Goal: Task Accomplishment & Management: Use online tool/utility

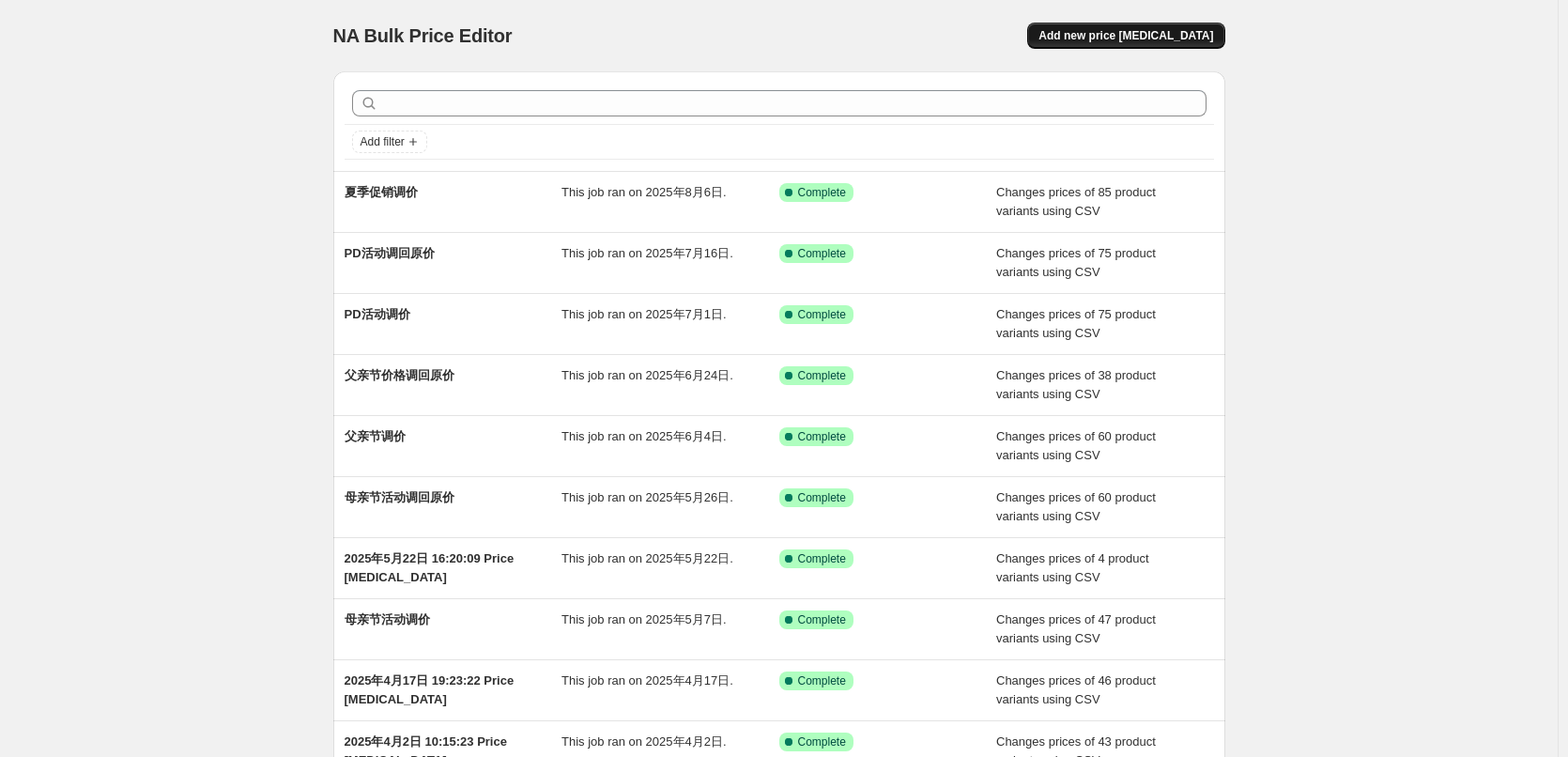
click at [1141, 40] on span "Add new price [MEDICAL_DATA]" at bounding box center [1125, 36] width 174 height 15
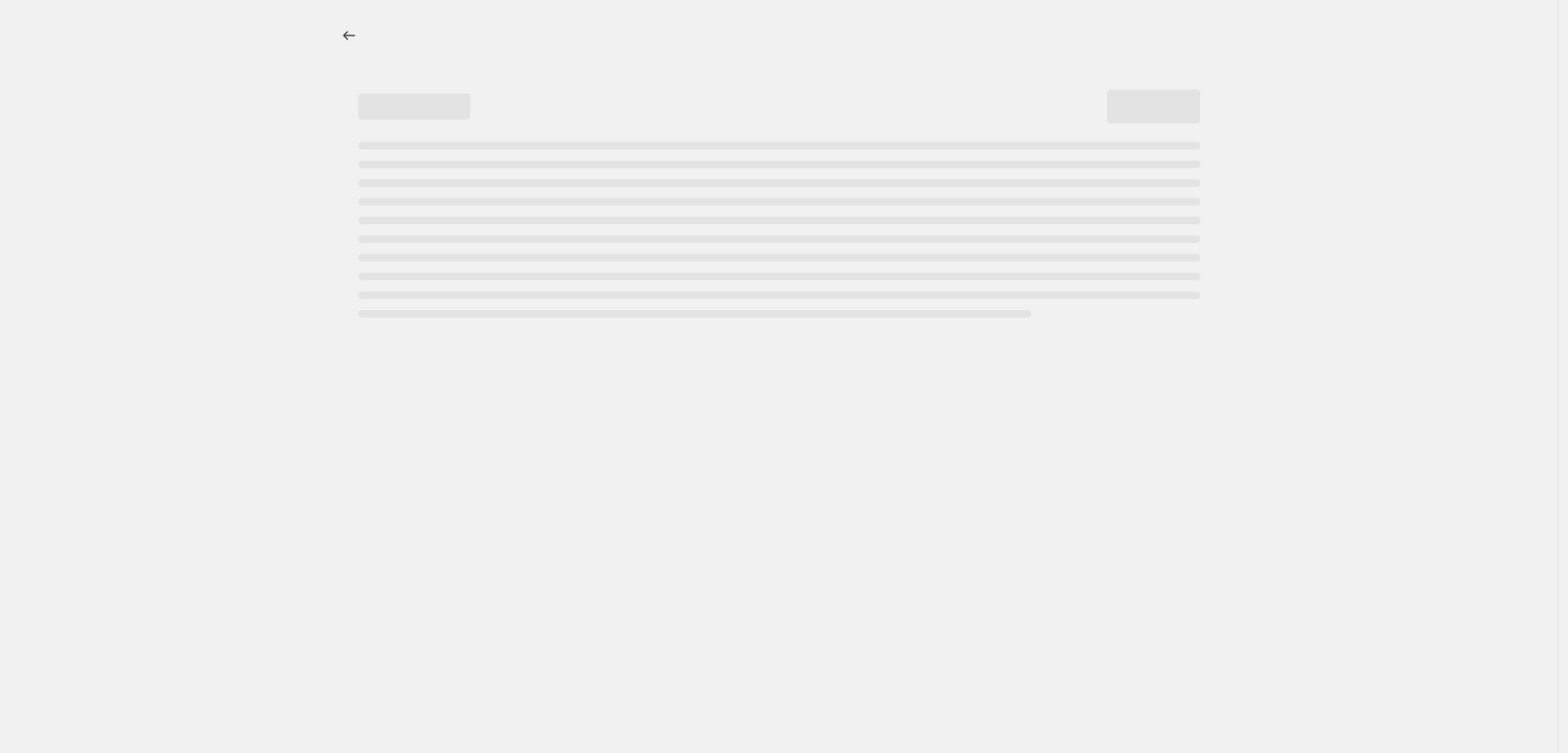
select select "percentage"
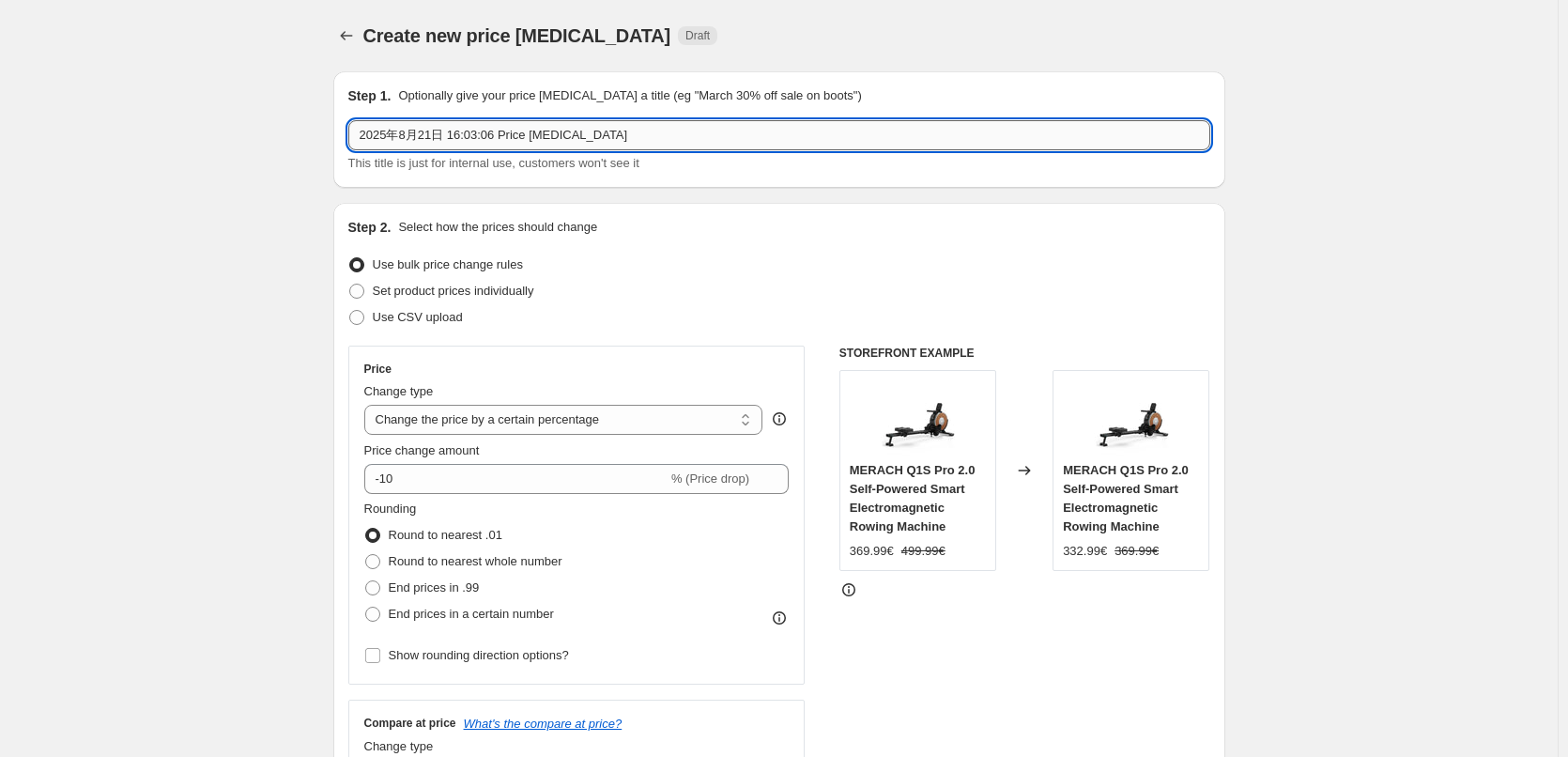
drag, startPoint x: 620, startPoint y: 138, endPoint x: 354, endPoint y: 141, distance: 266.0
click at [354, 141] on input "2025年8月21日 16:03:06 Price [MEDICAL_DATA]" at bounding box center [779, 135] width 862 height 30
type input "夏季促销价格调回"
click at [448, 320] on span "Use CSV upload" at bounding box center [417, 316] width 90 height 14
click at [351, 310] on input "Use CSV upload" at bounding box center [350, 309] width 1 height 1
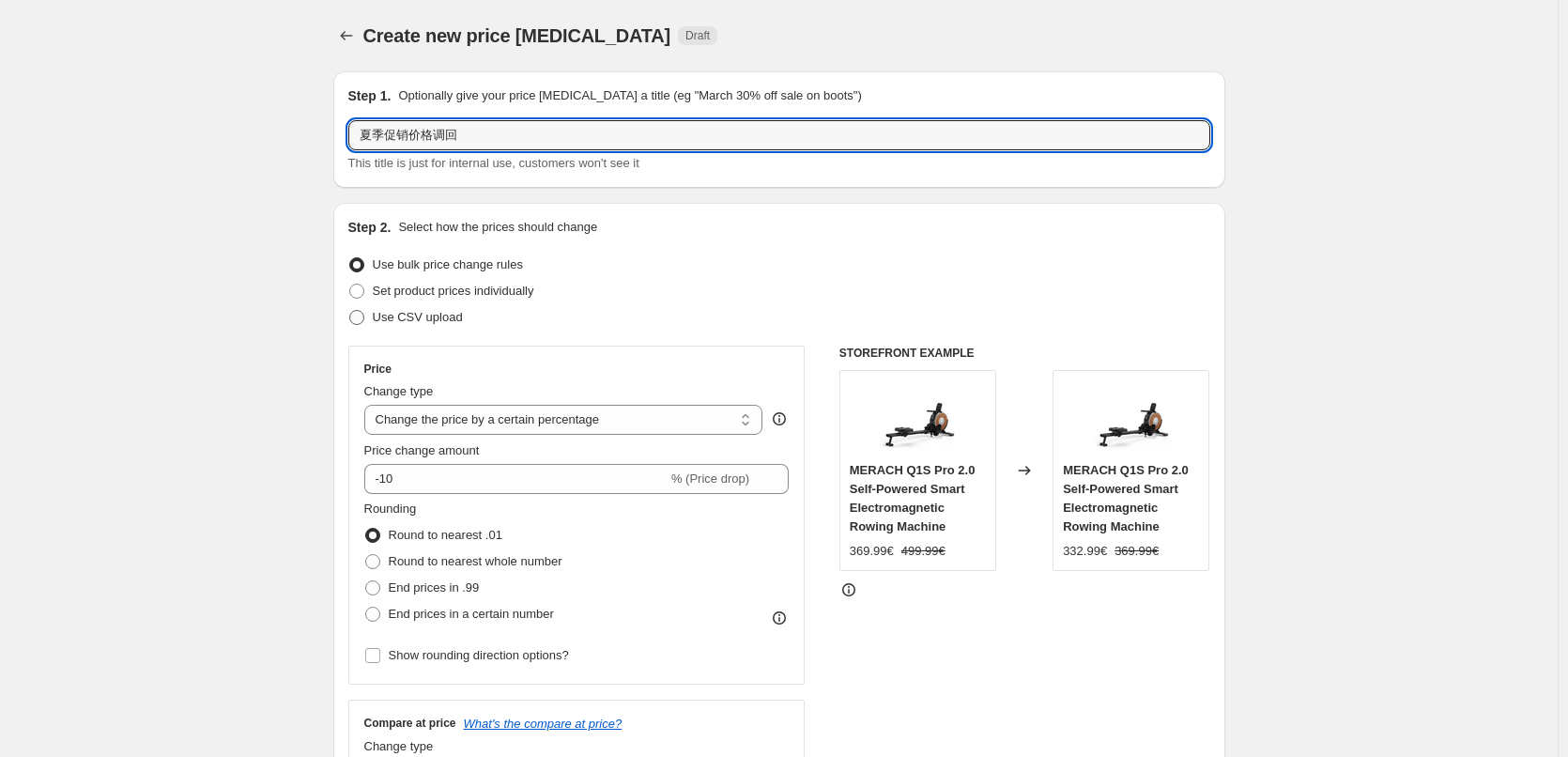
radio input "true"
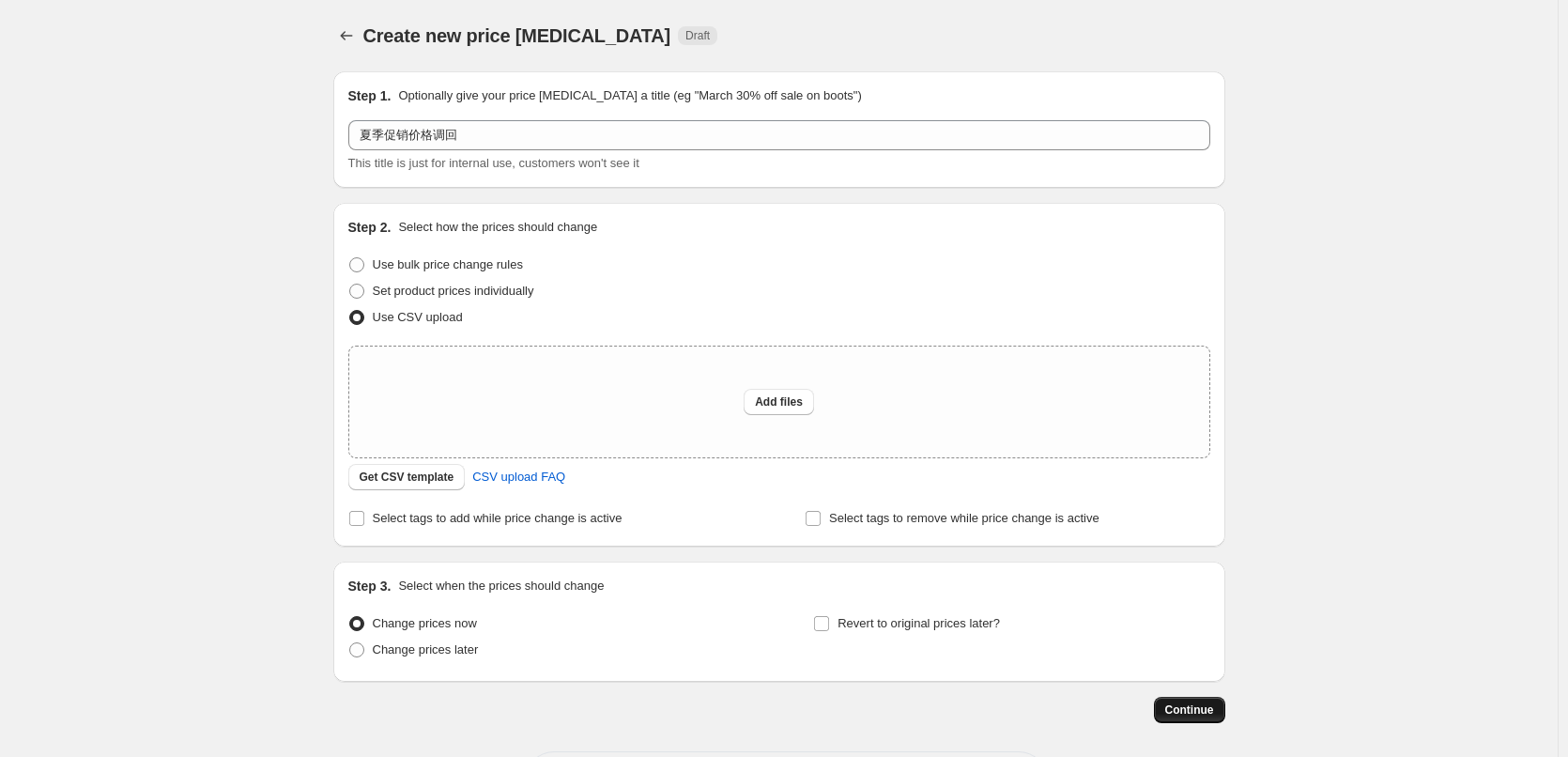
click at [1203, 711] on span "Continue" at bounding box center [1189, 709] width 49 height 15
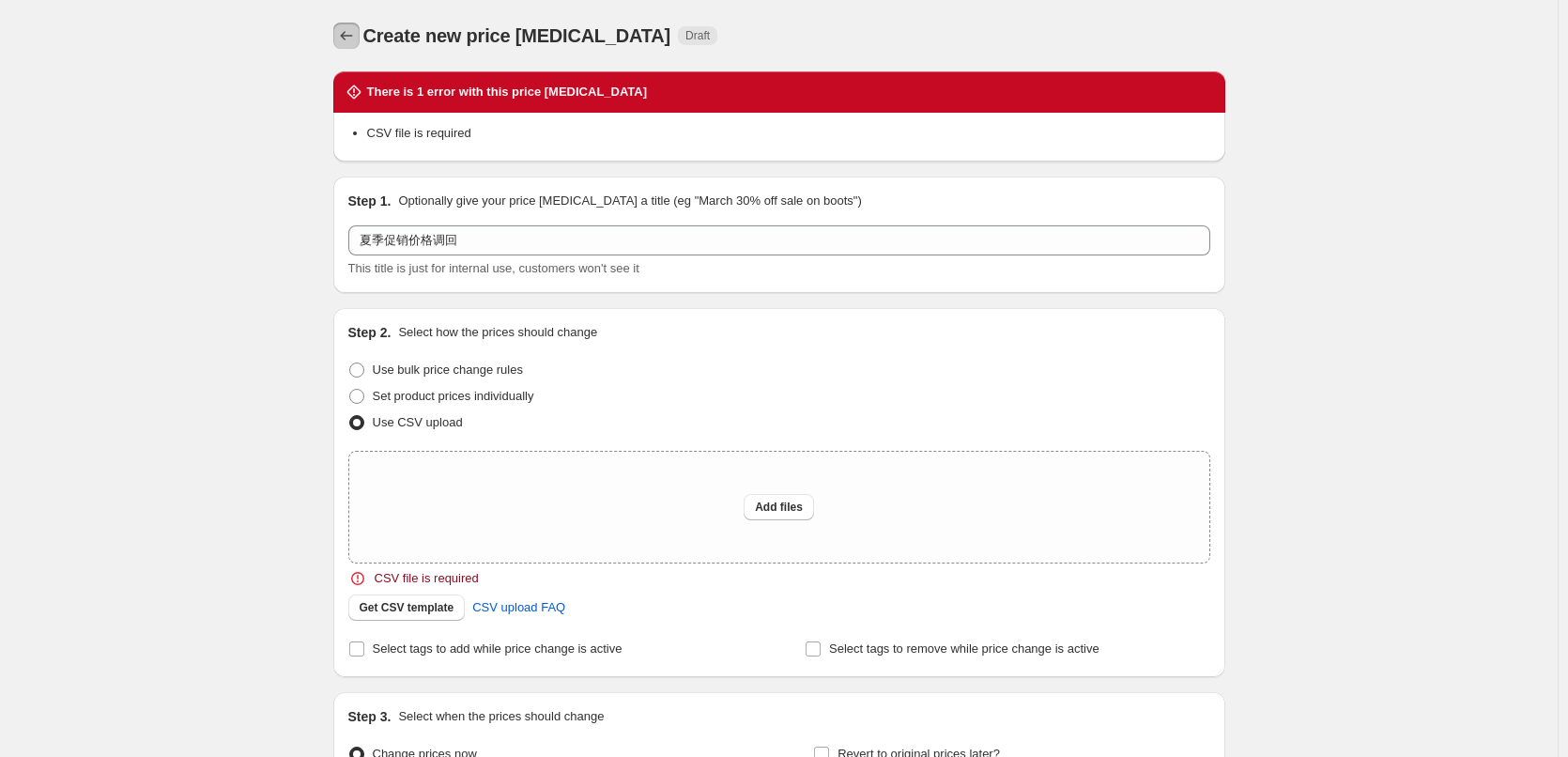
click at [346, 34] on icon "Price change jobs" at bounding box center [347, 36] width 19 height 19
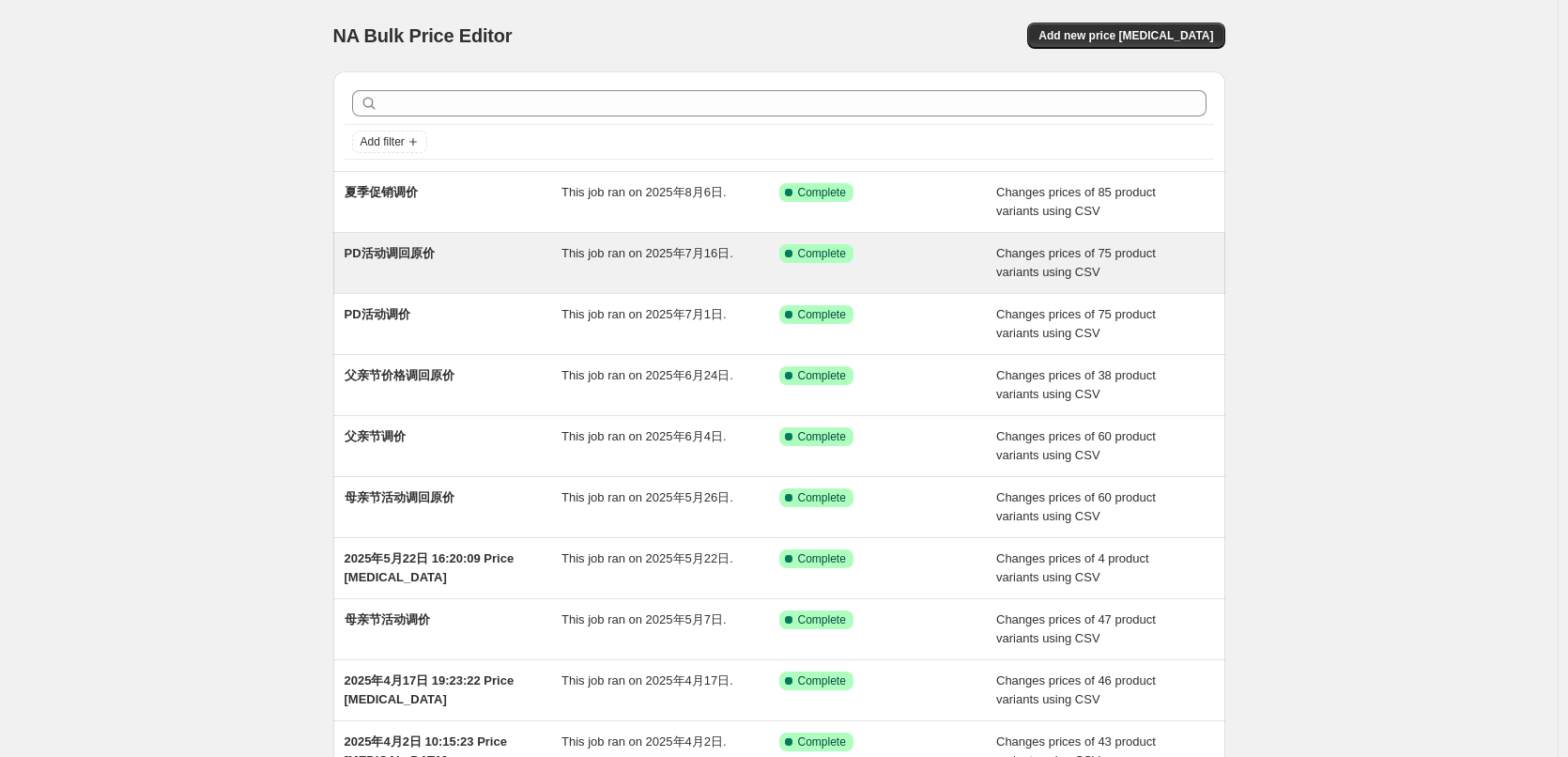
click at [410, 249] on span "PD活动调回原价" at bounding box center [390, 252] width 90 height 14
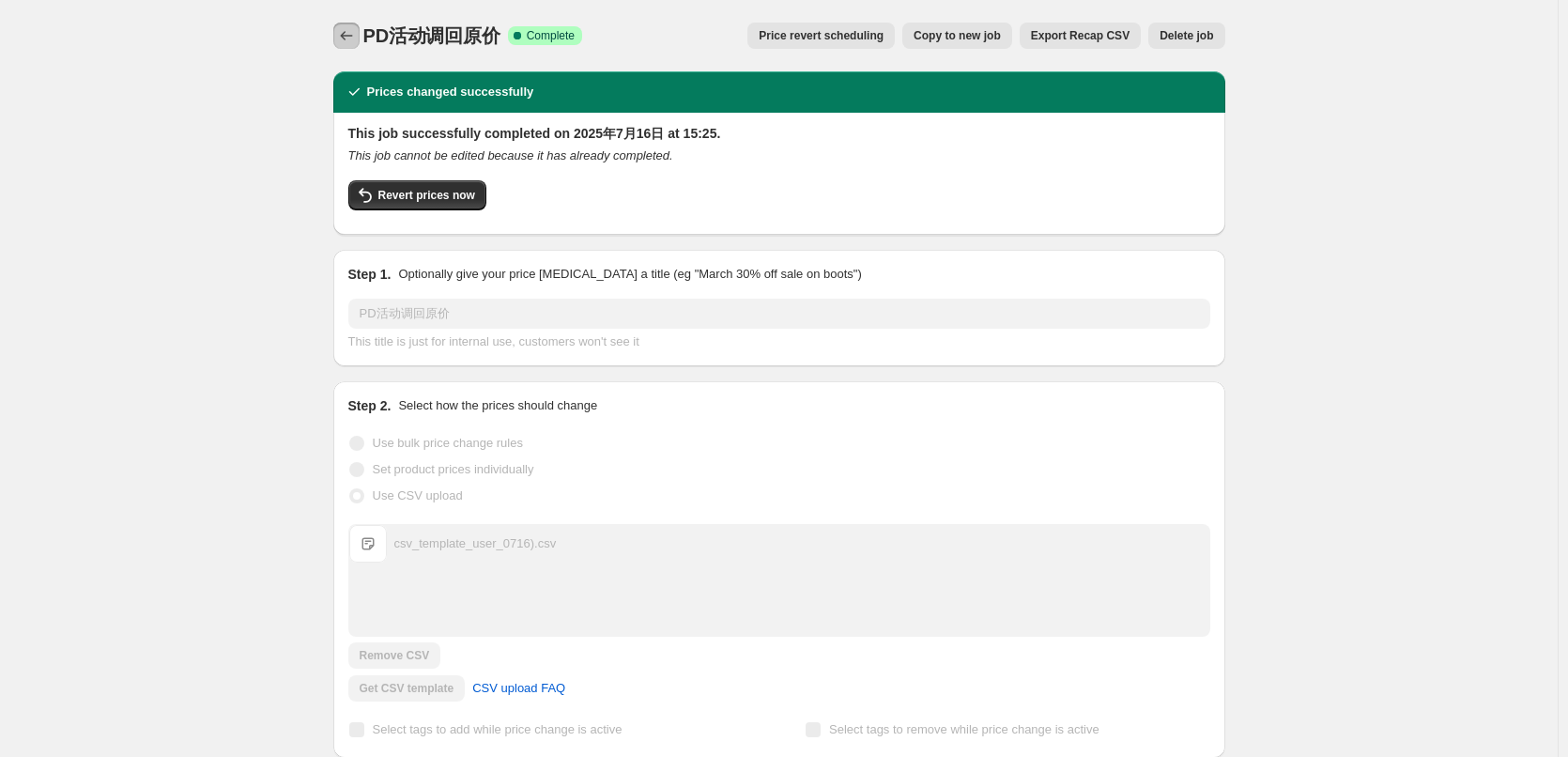
click at [342, 34] on icon "Price change jobs" at bounding box center [347, 36] width 19 height 19
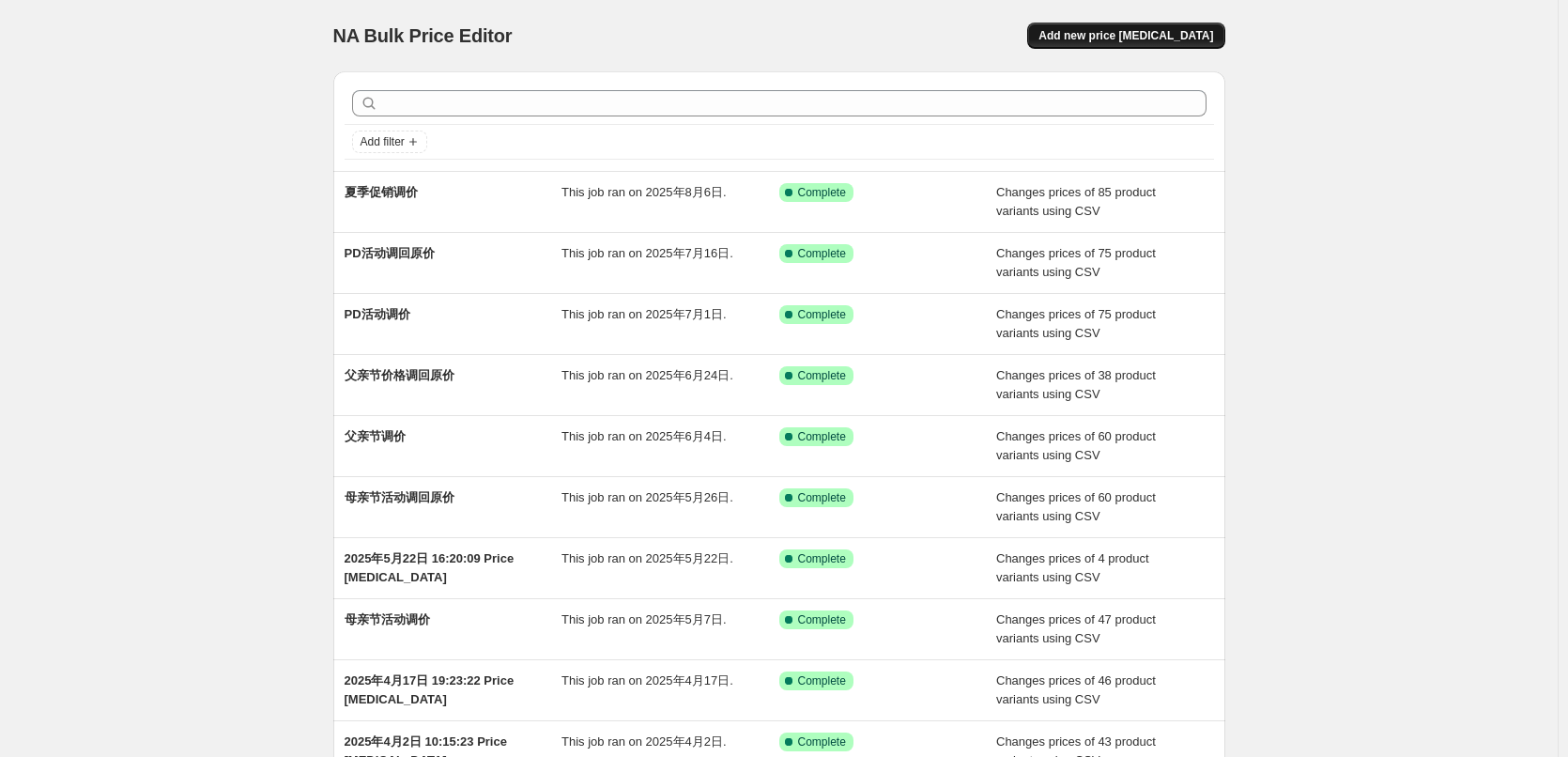
click at [1140, 41] on span "Add new price [MEDICAL_DATA]" at bounding box center [1125, 36] width 174 height 15
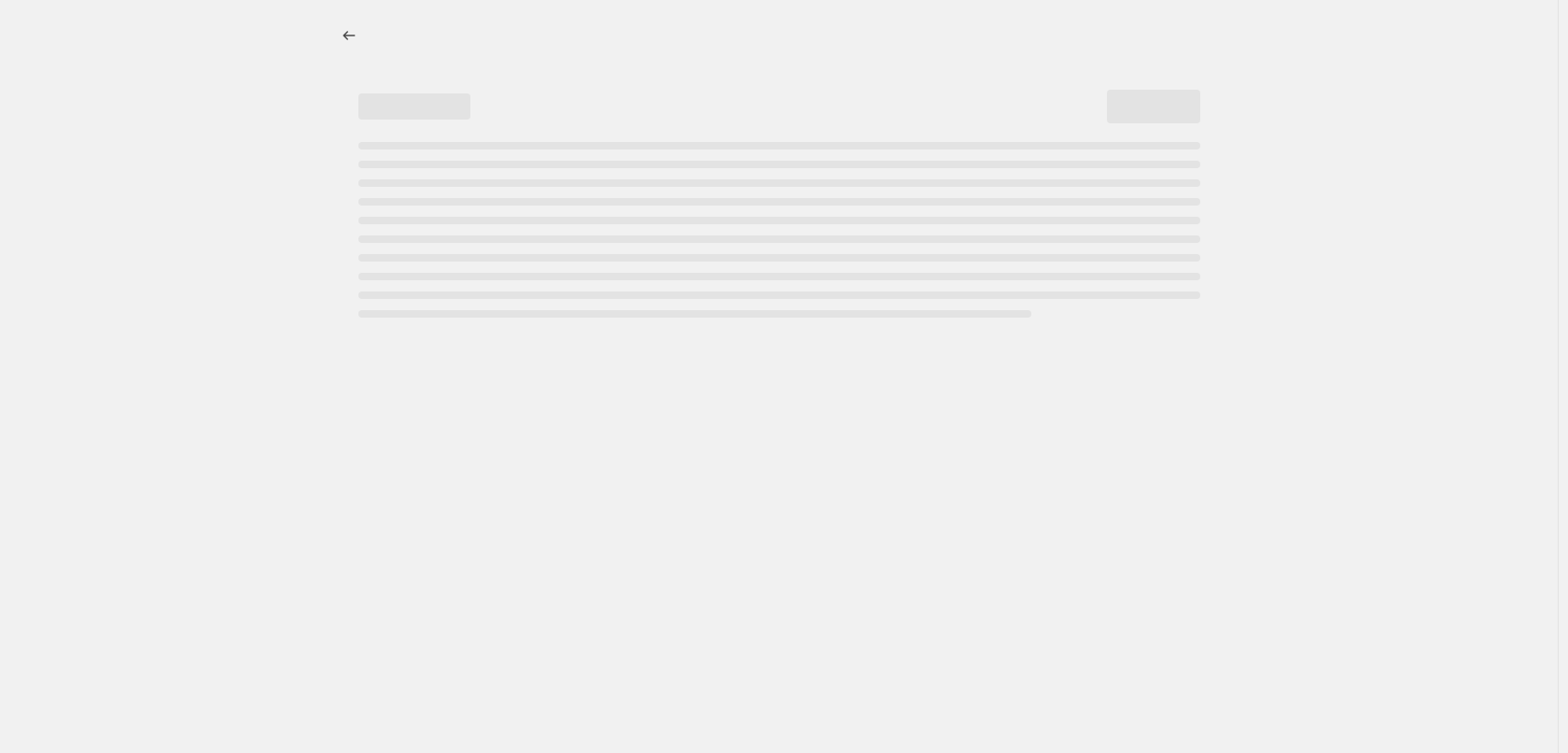
select select "percentage"
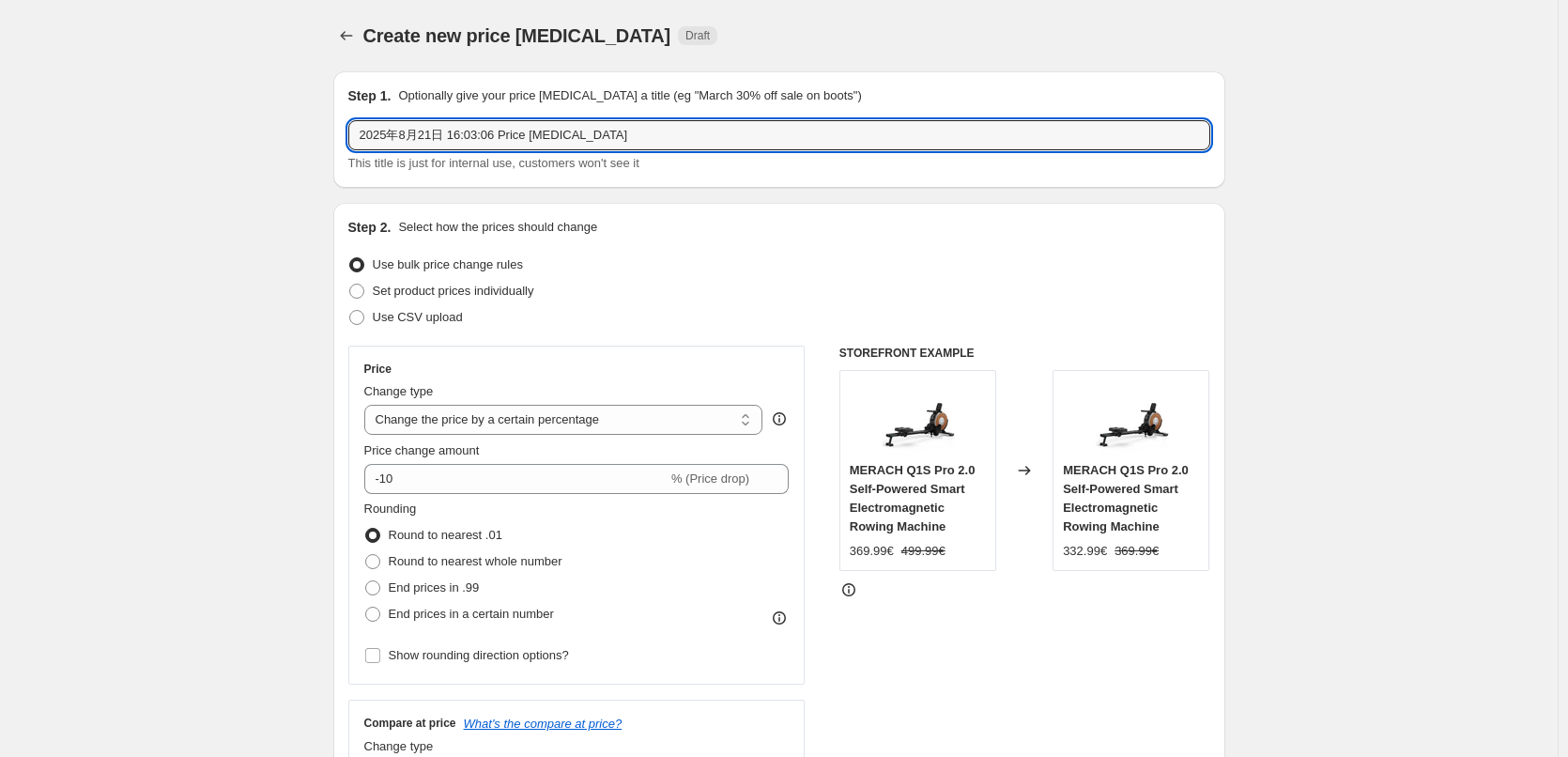
drag, startPoint x: 533, startPoint y: 139, endPoint x: 351, endPoint y: 140, distance: 182.0
click at [351, 140] on div "Step 1. Optionally give your price [MEDICAL_DATA] a title (eg "March 30% off sa…" at bounding box center [779, 129] width 893 height 116
type input "夏季促销价格调回"
click at [418, 308] on span "Use CSV upload" at bounding box center [417, 317] width 90 height 19
click at [351, 309] on input "Use CSV upload" at bounding box center [350, 309] width 1 height 1
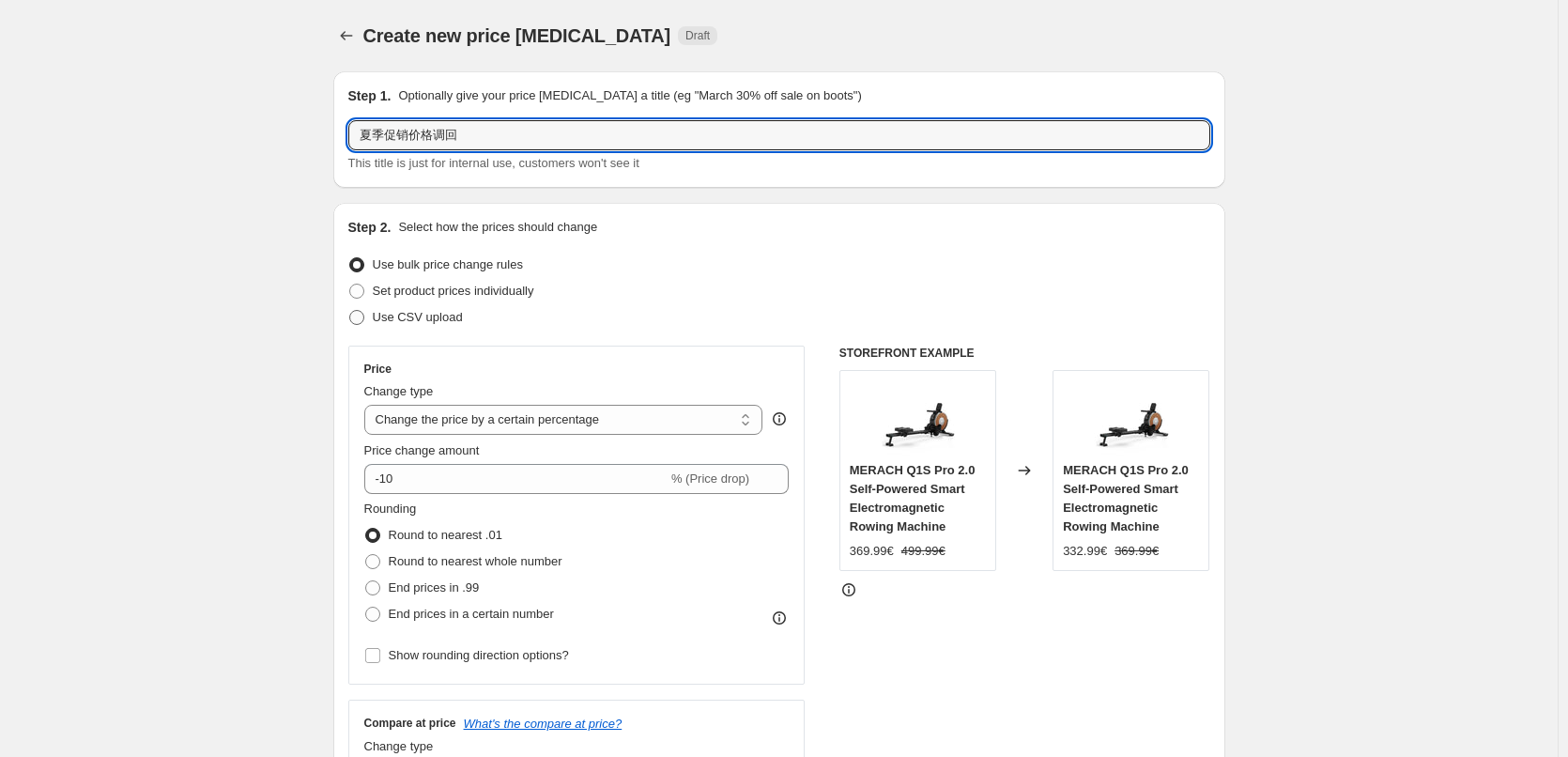
radio input "true"
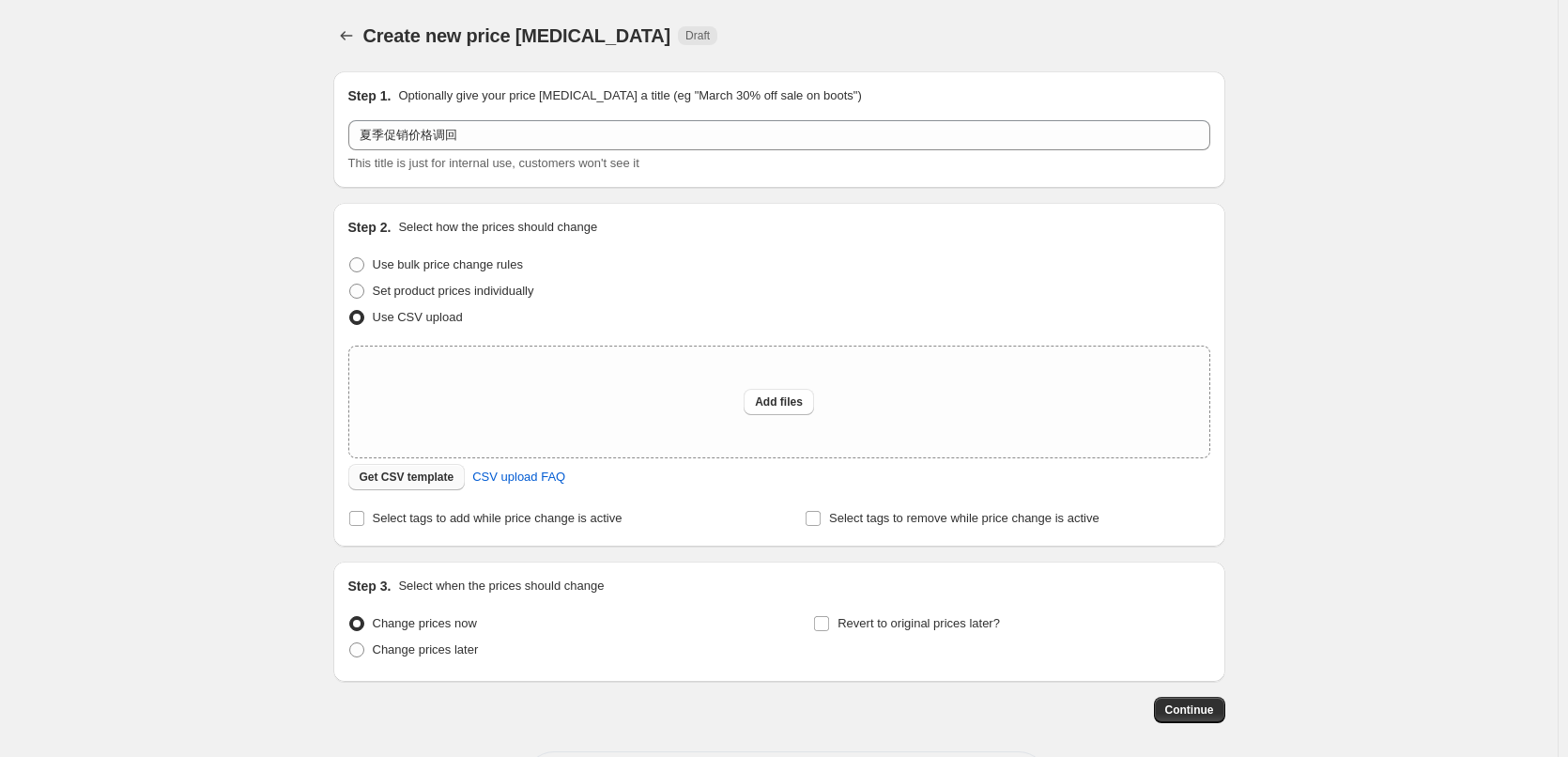
click at [419, 481] on span "Get CSV template" at bounding box center [408, 477] width 95 height 15
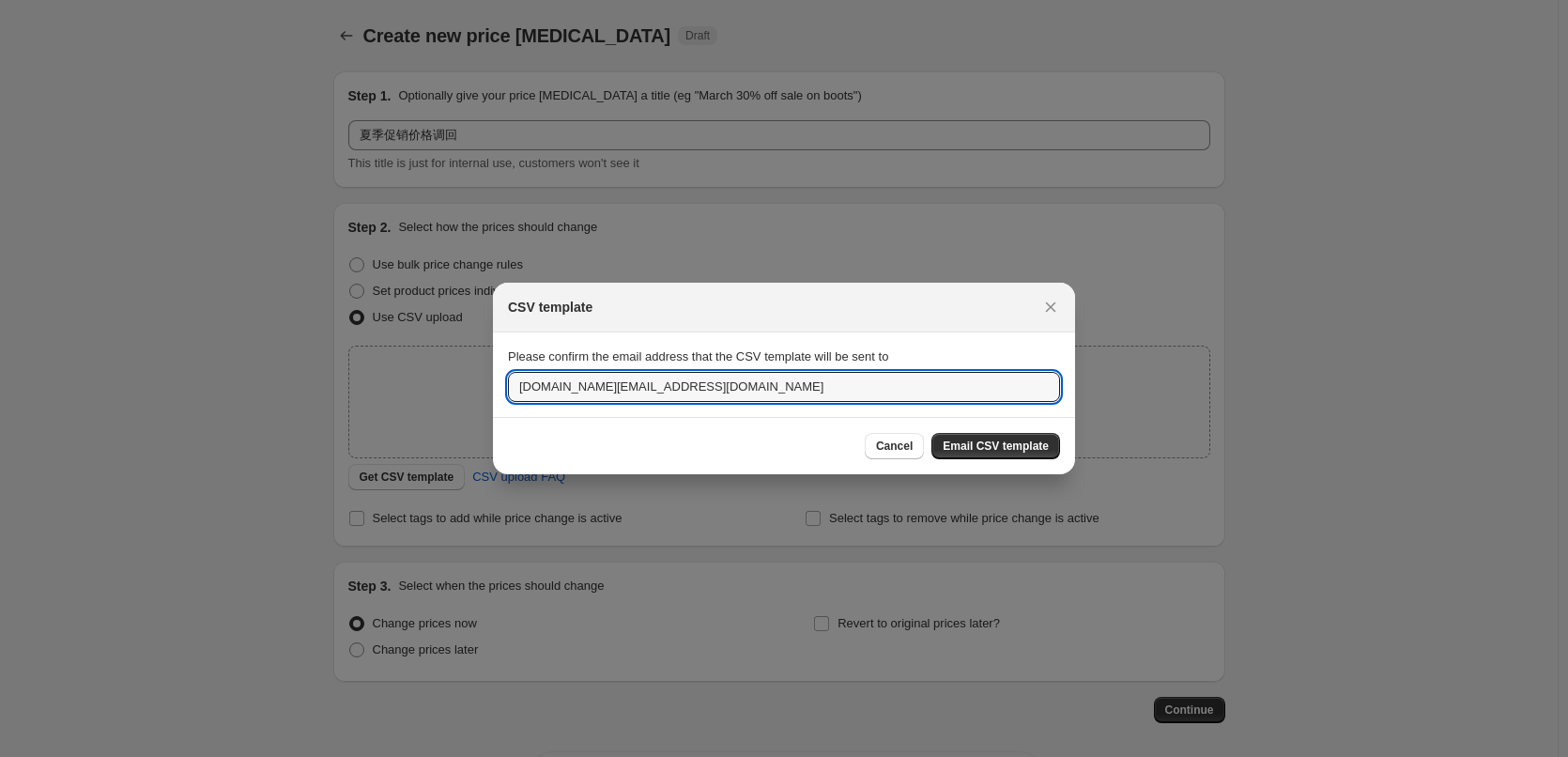
drag, startPoint x: 558, startPoint y: 388, endPoint x: 491, endPoint y: 389, distance: 67.0
type input "[EMAIL_ADDRESS][DOMAIN_NAME]"
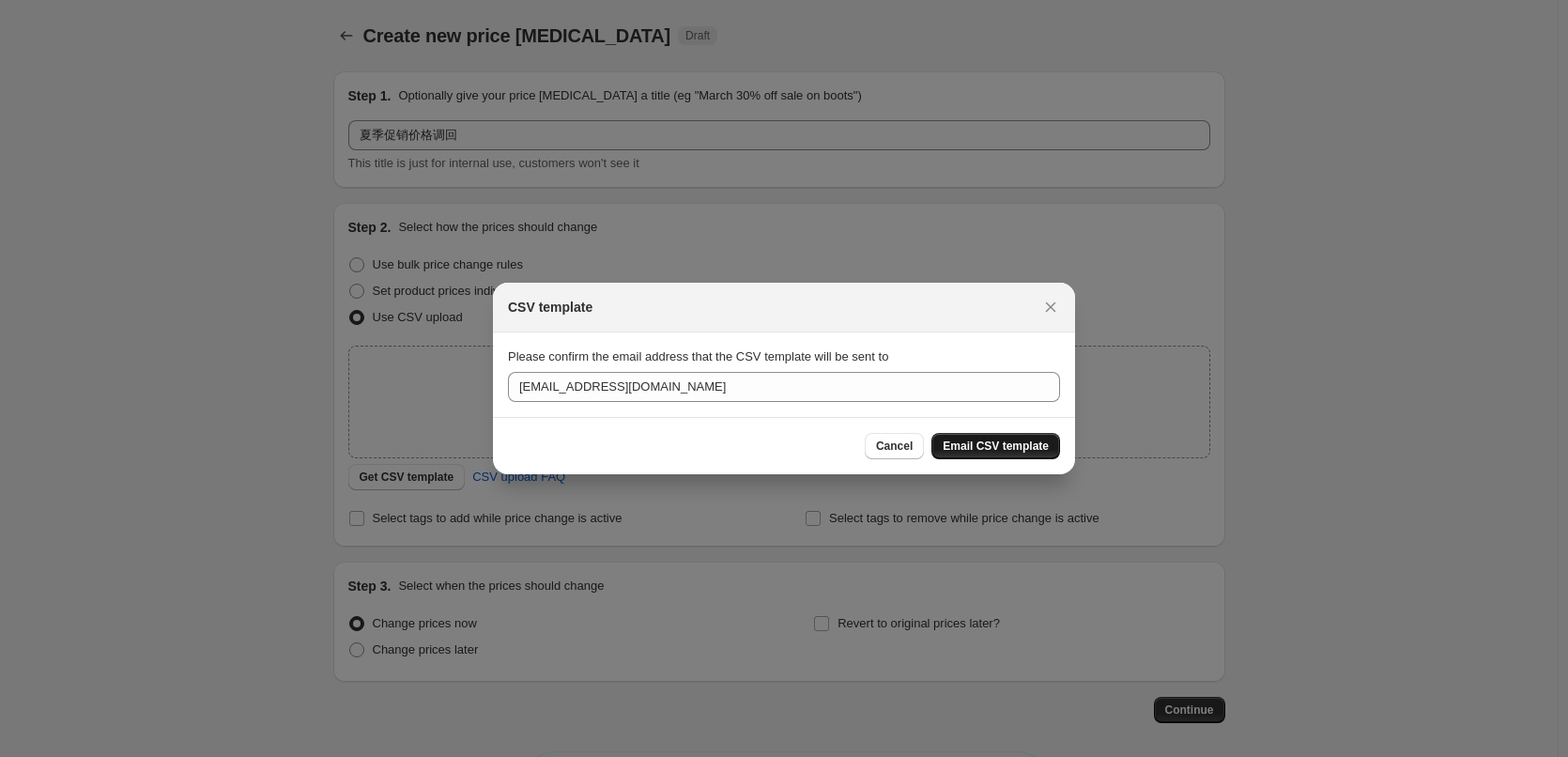
click at [1025, 450] on span "Email CSV template" at bounding box center [995, 446] width 106 height 15
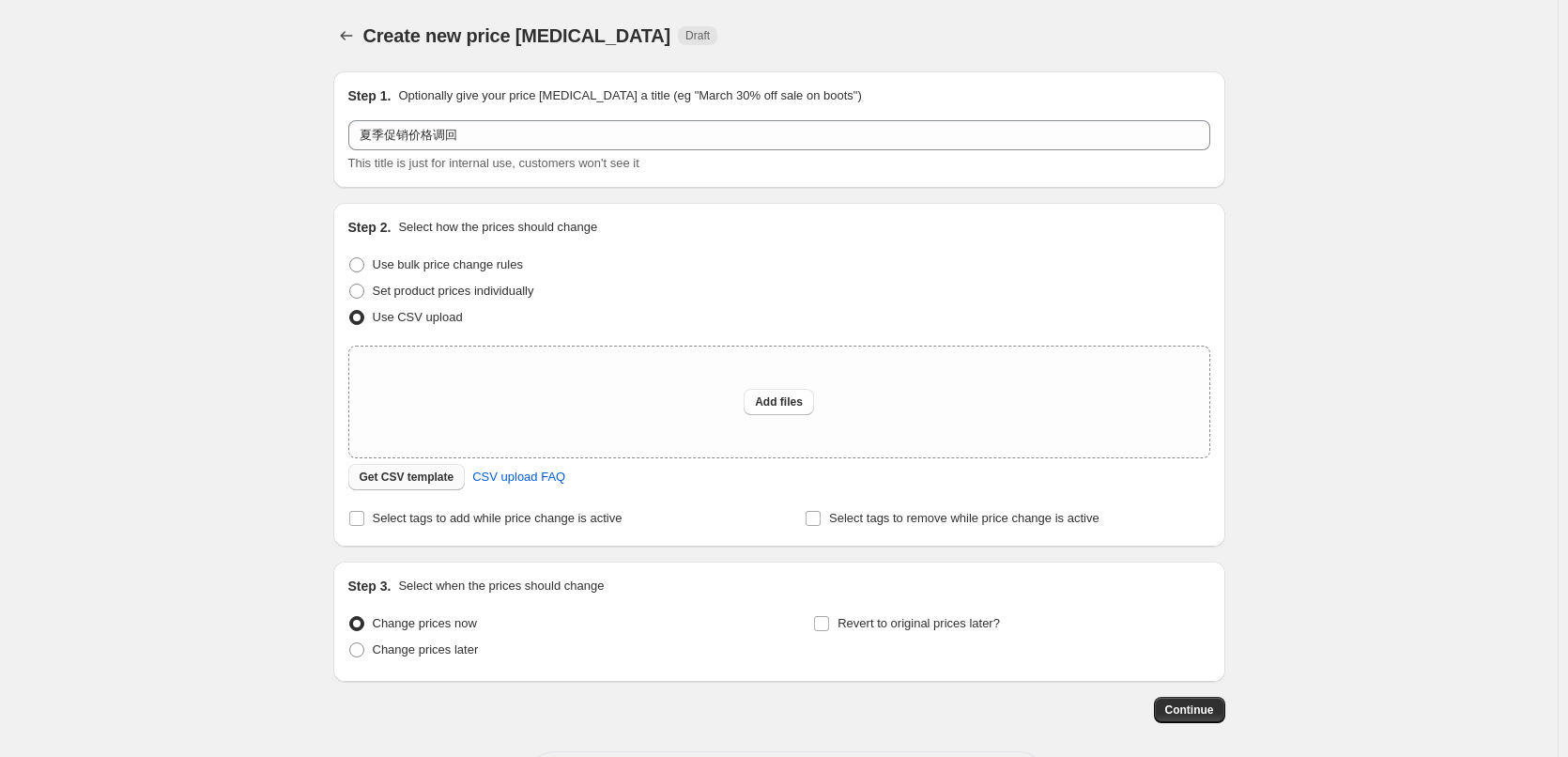
click at [430, 480] on span "Get CSV template" at bounding box center [408, 477] width 95 height 15
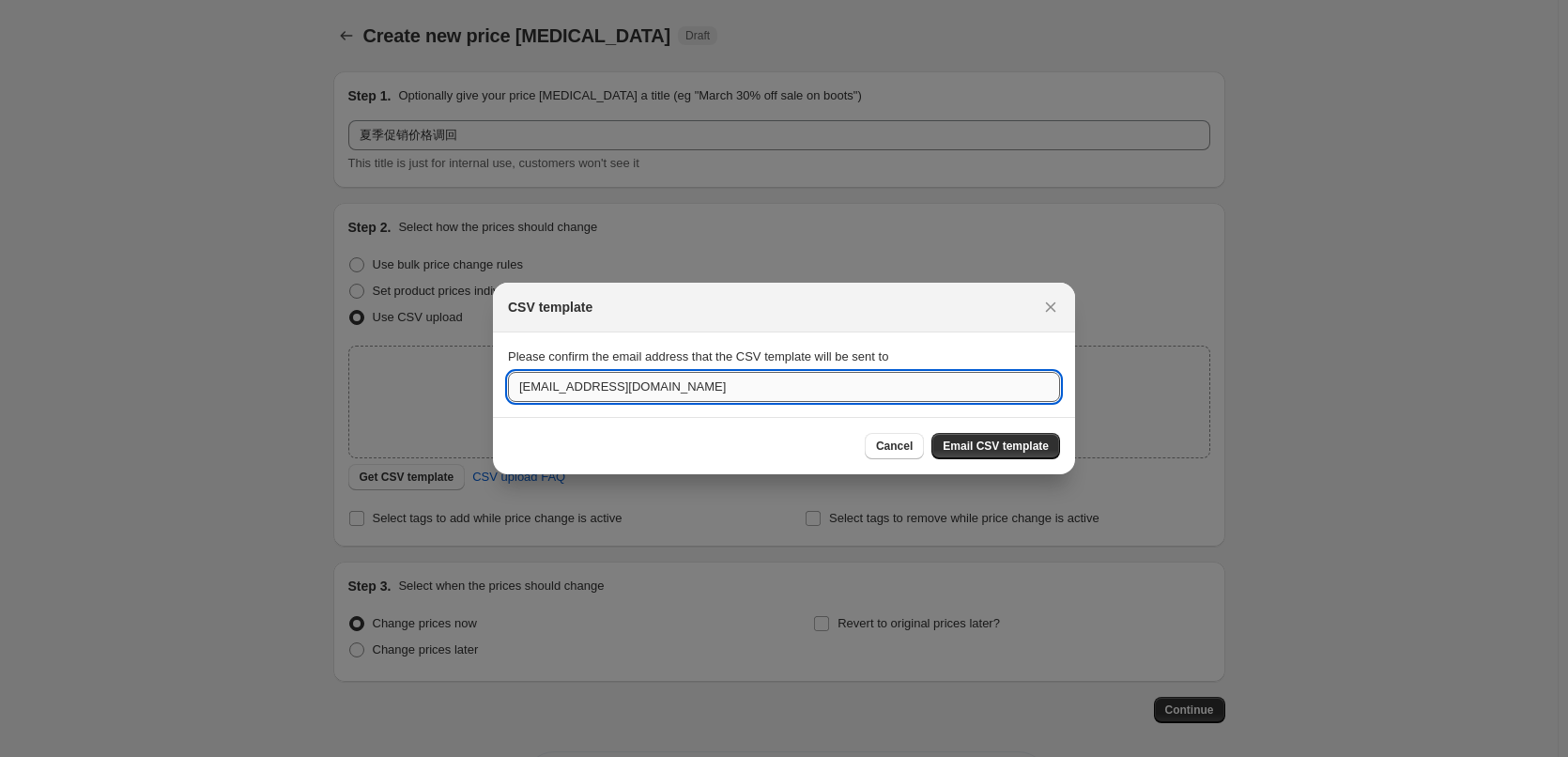
click at [683, 387] on input "[EMAIL_ADDRESS][DOMAIN_NAME]" at bounding box center [784, 387] width 553 height 30
click at [633, 387] on input "[EMAIL_ADDRESS][DOMAIN_NAME]" at bounding box center [784, 387] width 553 height 30
type input "[EMAIL_ADDRESS][DOMAIN_NAME]"
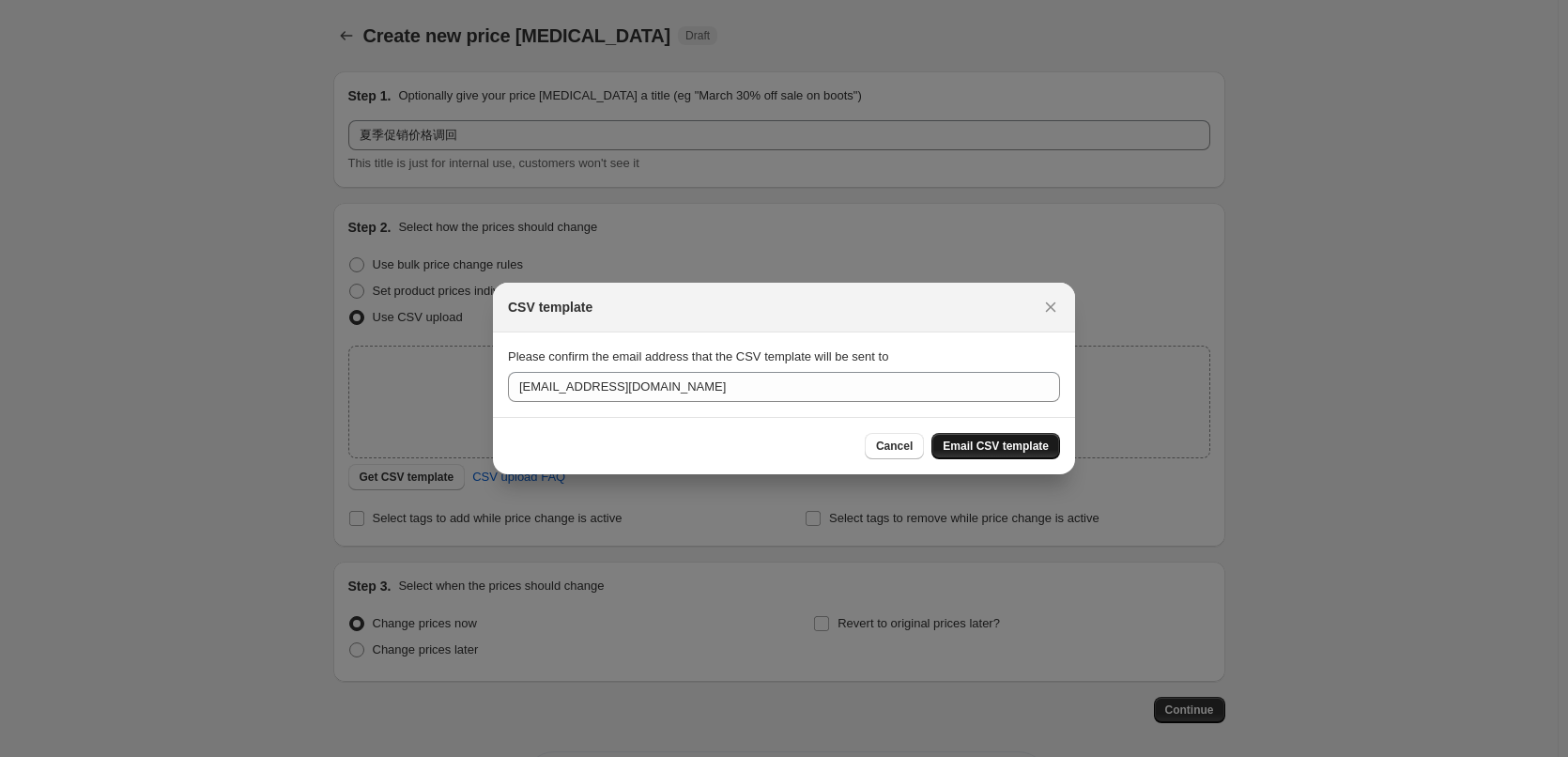
click at [986, 442] on span "Email CSV template" at bounding box center [995, 446] width 106 height 15
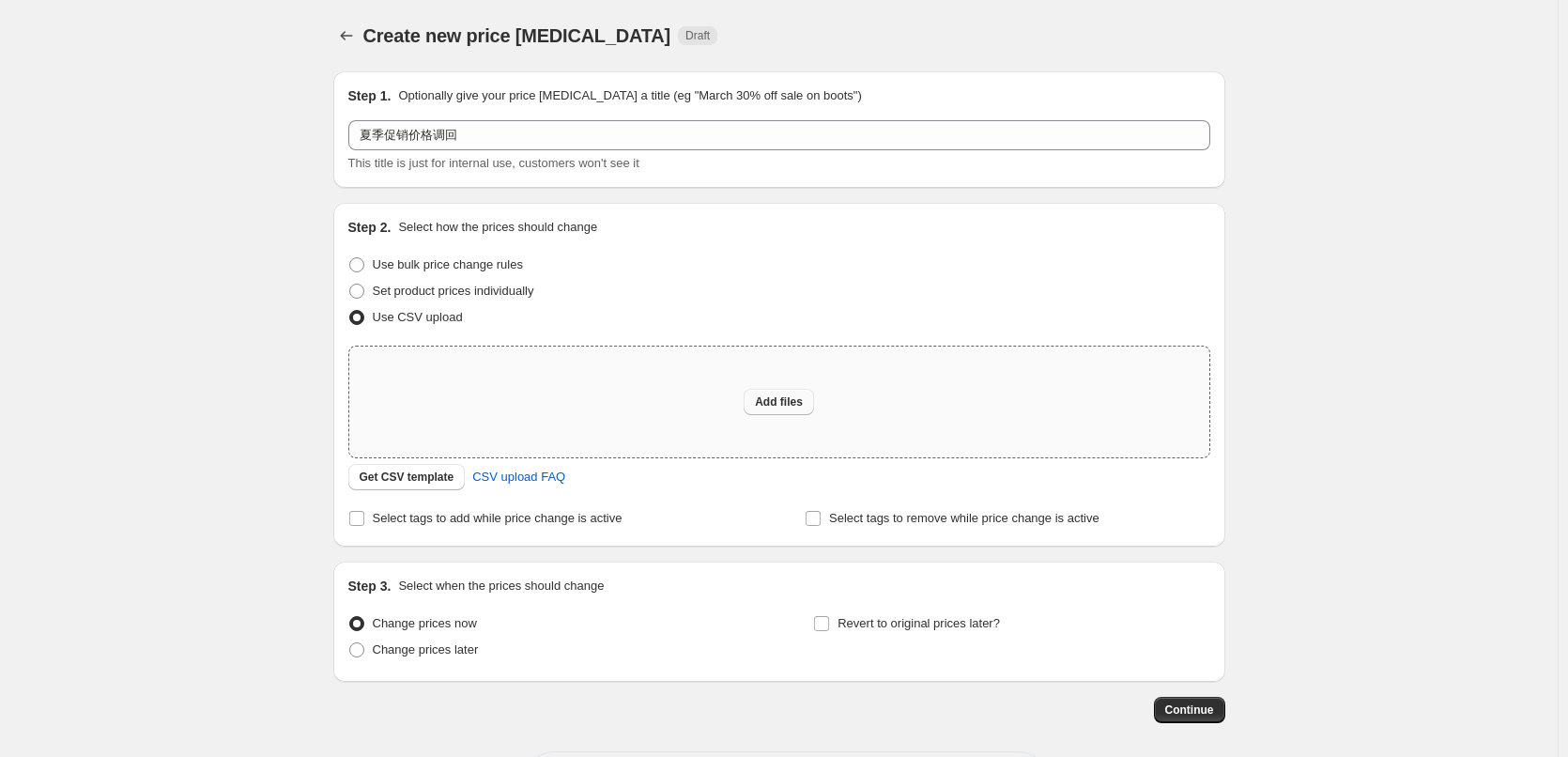
click at [773, 401] on span "Add files" at bounding box center [779, 402] width 48 height 15
type input "C:\fakepath\csv_template_user_55873 (2).csv"
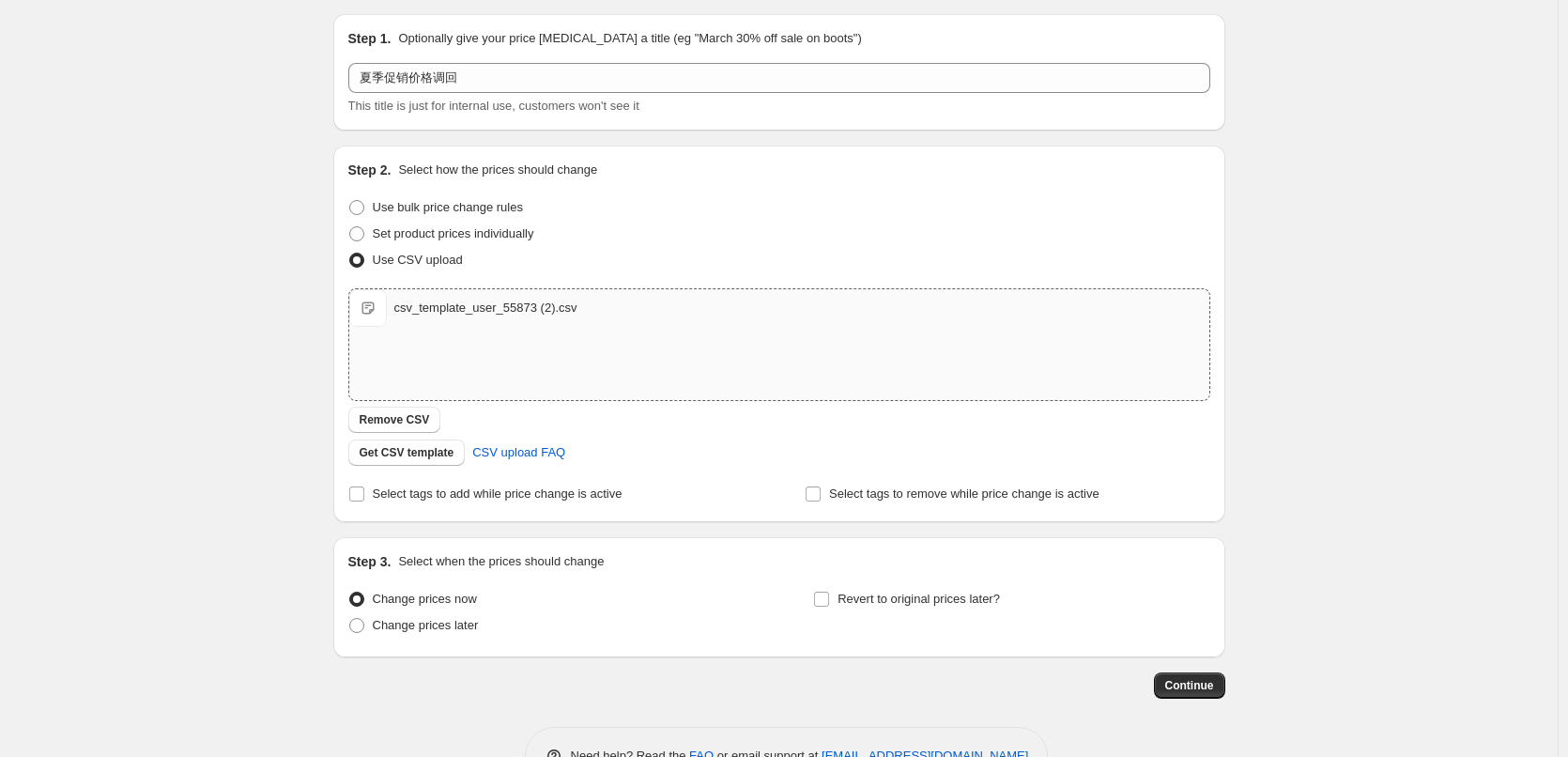
scroll to position [94, 0]
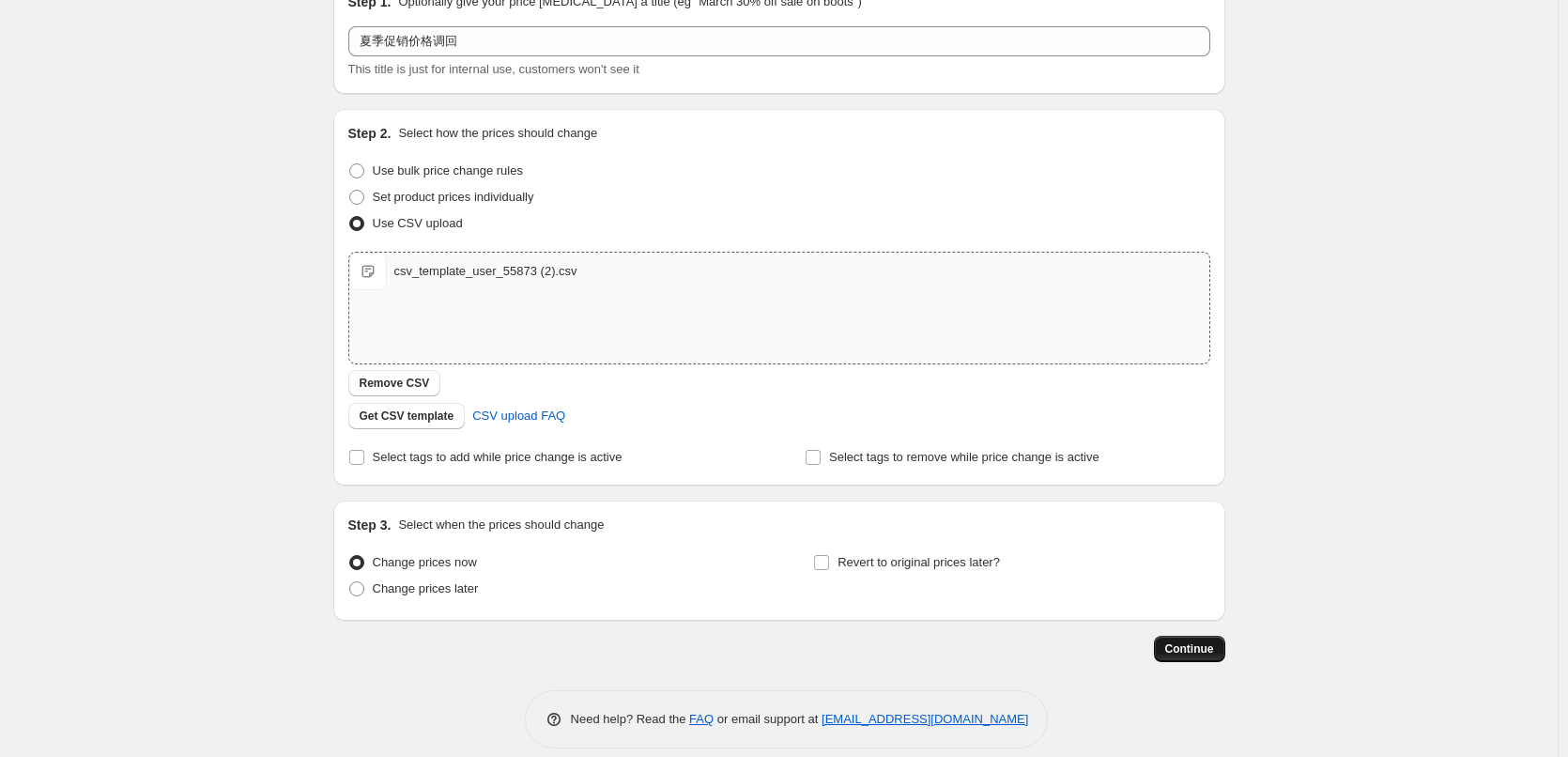
click at [1190, 656] on button "Continue" at bounding box center [1190, 648] width 71 height 27
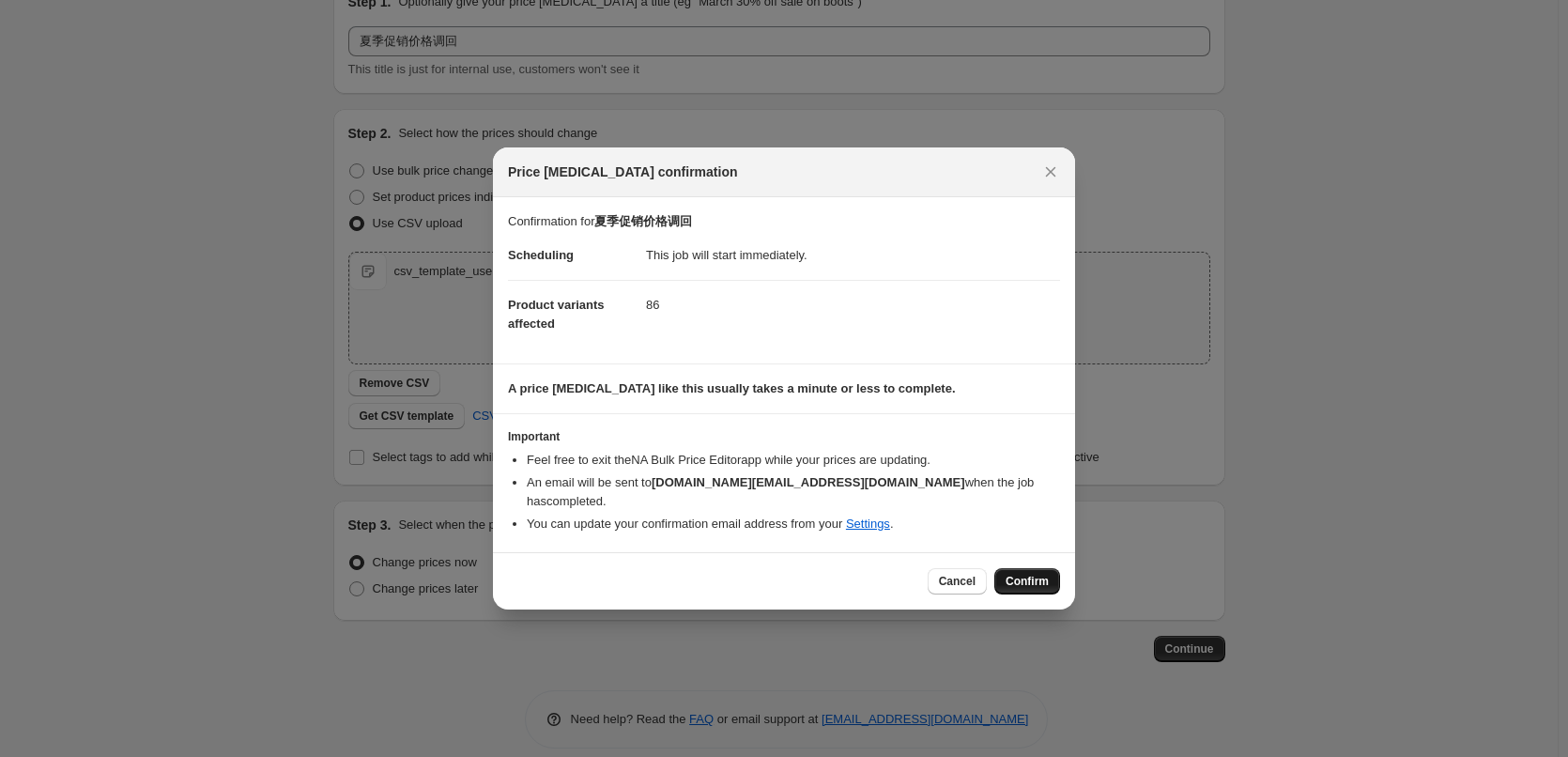
click at [1032, 577] on span "Confirm" at bounding box center [1027, 581] width 43 height 15
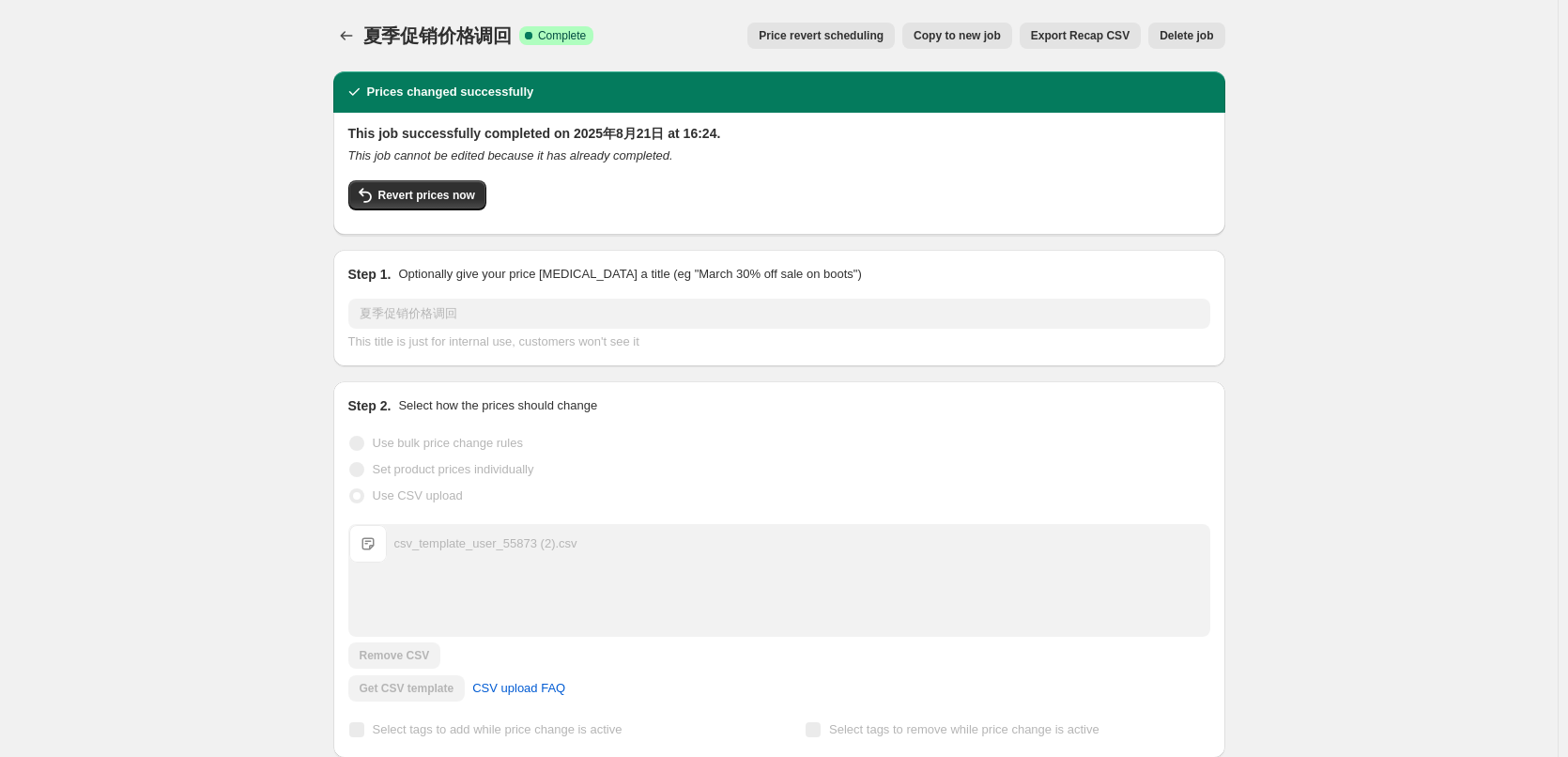
drag, startPoint x: 115, startPoint y: 107, endPoint x: 47, endPoint y: 167, distance: 90.7
click at [348, 32] on icon "Price change jobs" at bounding box center [347, 36] width 19 height 19
